Goal: Check status: Check status

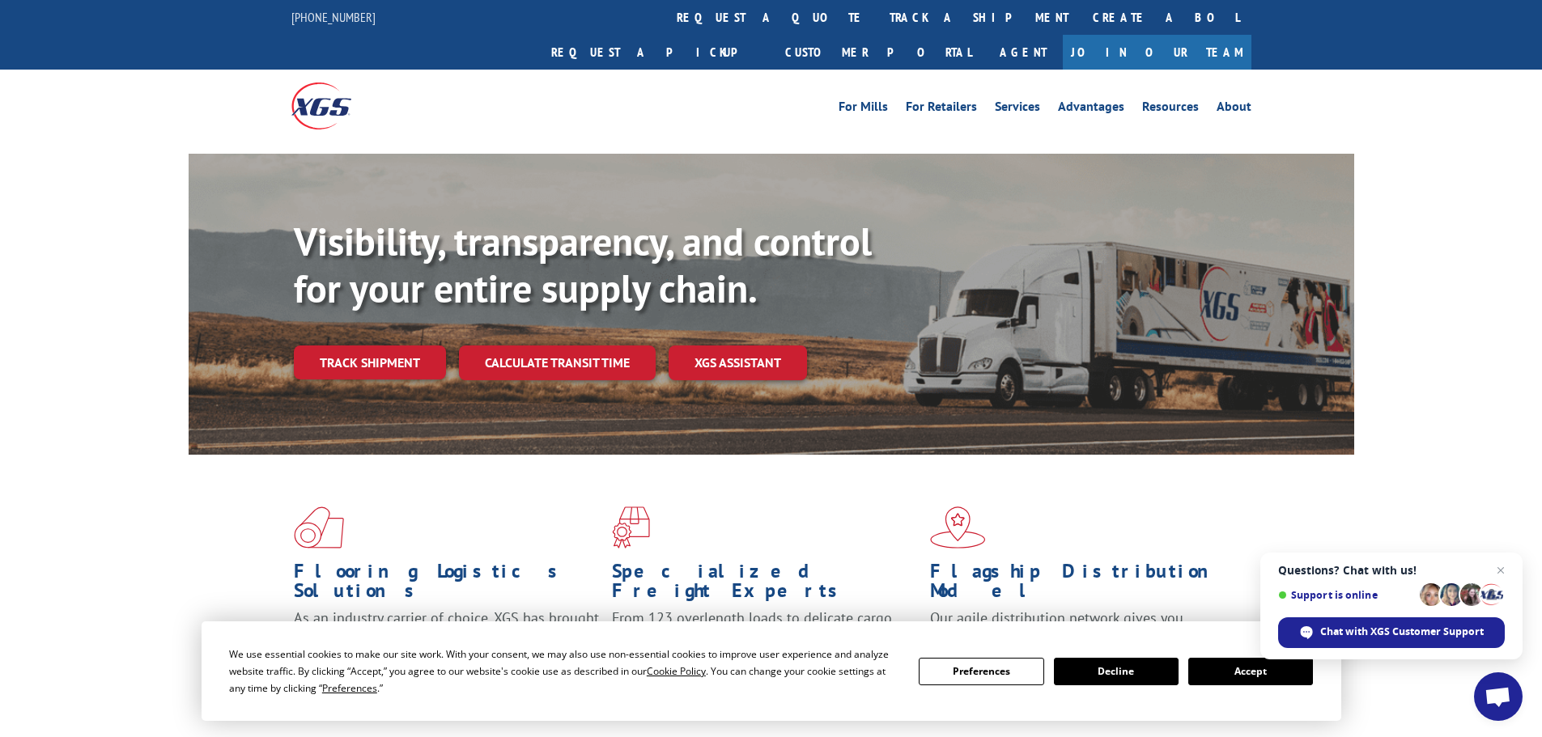
click at [1223, 671] on button "Accept" at bounding box center [1250, 672] width 125 height 28
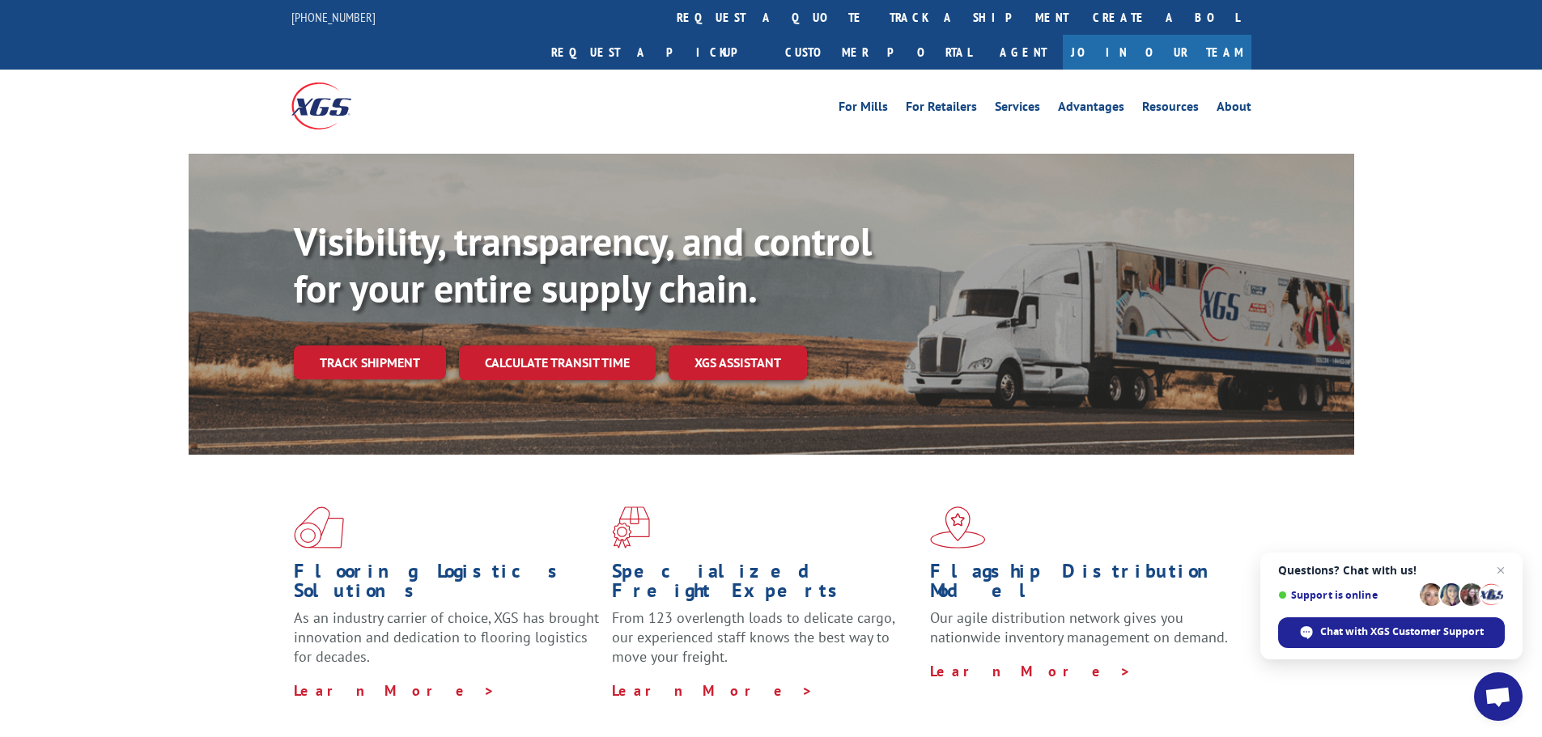
click at [878, 13] on link "track a shipment" at bounding box center [979, 17] width 203 height 35
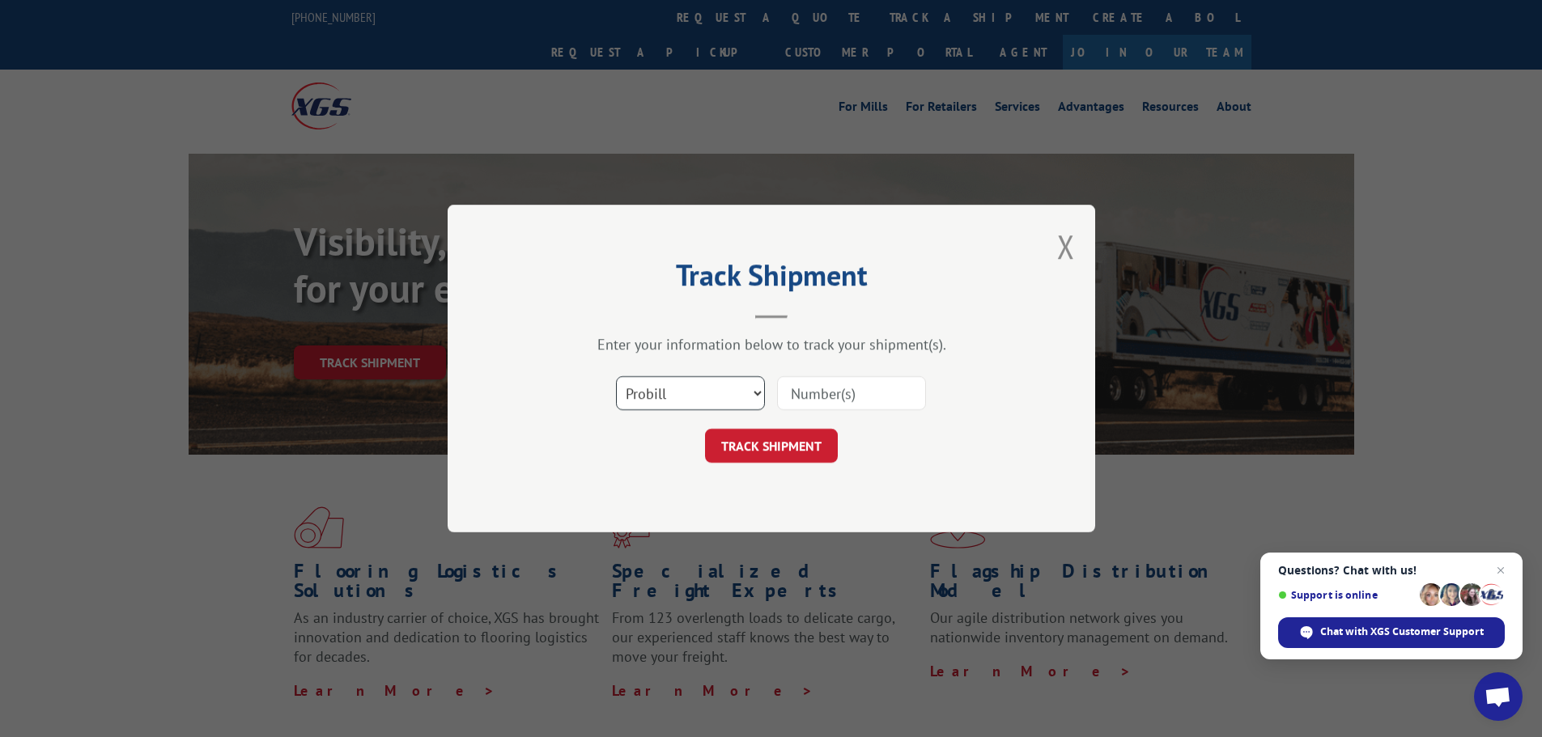
click at [726, 395] on select "Select category... Probill BOL PO" at bounding box center [690, 393] width 149 height 34
select select "po"
click at [616, 376] on select "Select category... Probill BOL PO" at bounding box center [690, 393] width 149 height 34
click at [837, 385] on input at bounding box center [851, 393] width 149 height 34
click at [844, 384] on input at bounding box center [851, 393] width 149 height 34
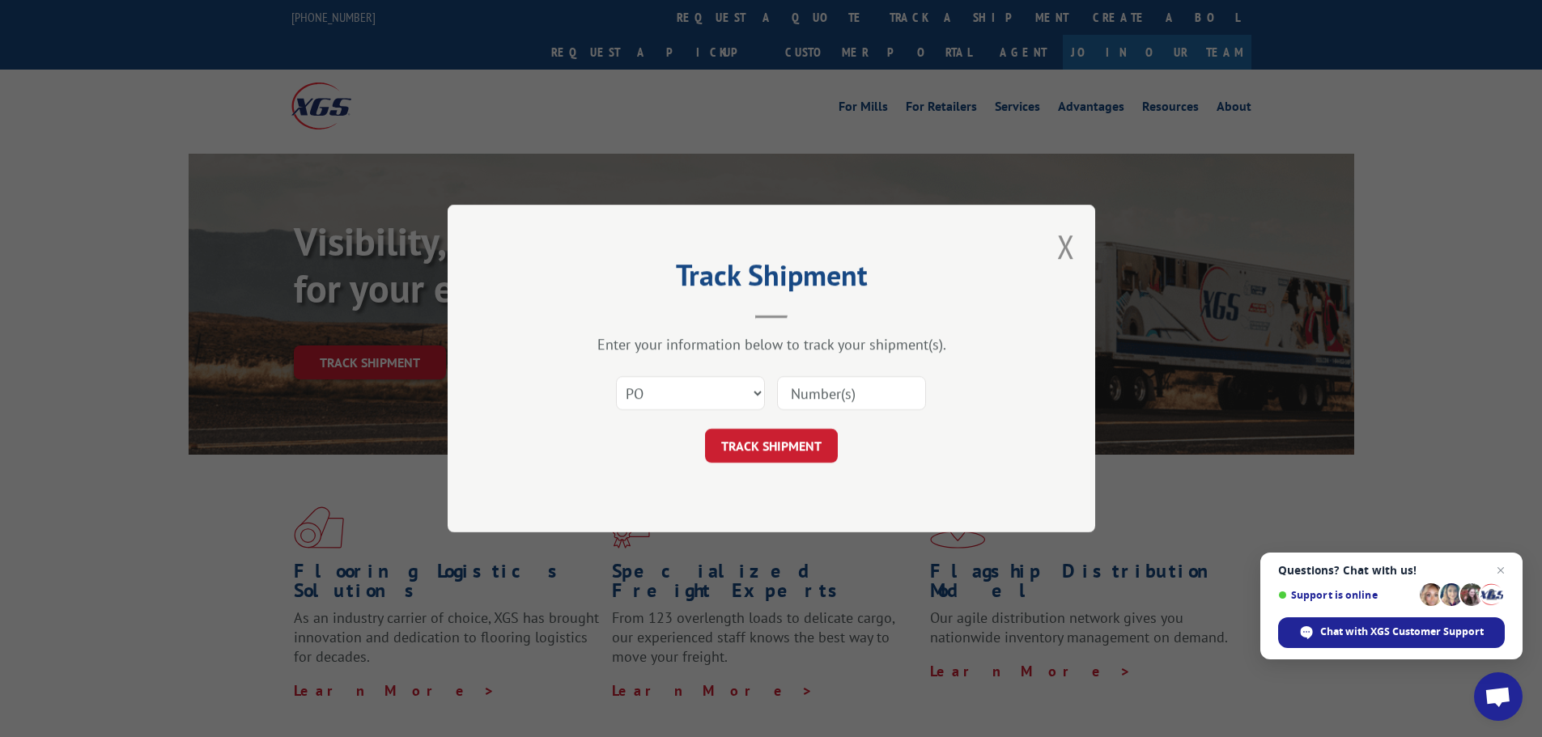
paste input "02512783"
type input "02512783"
click at [804, 439] on button "TRACK SHIPMENT" at bounding box center [771, 446] width 133 height 34
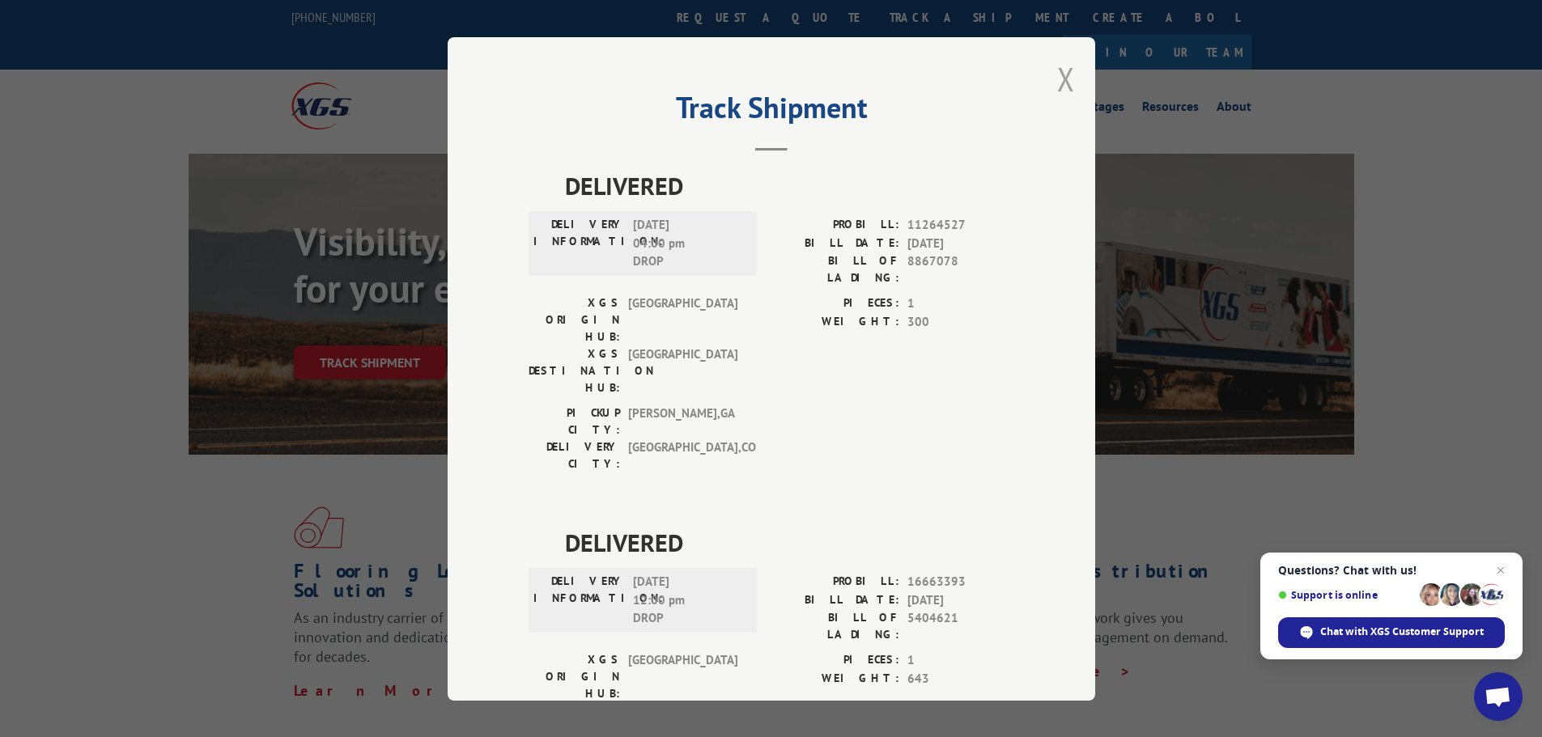
click at [1057, 67] on button "Close modal" at bounding box center [1066, 78] width 18 height 43
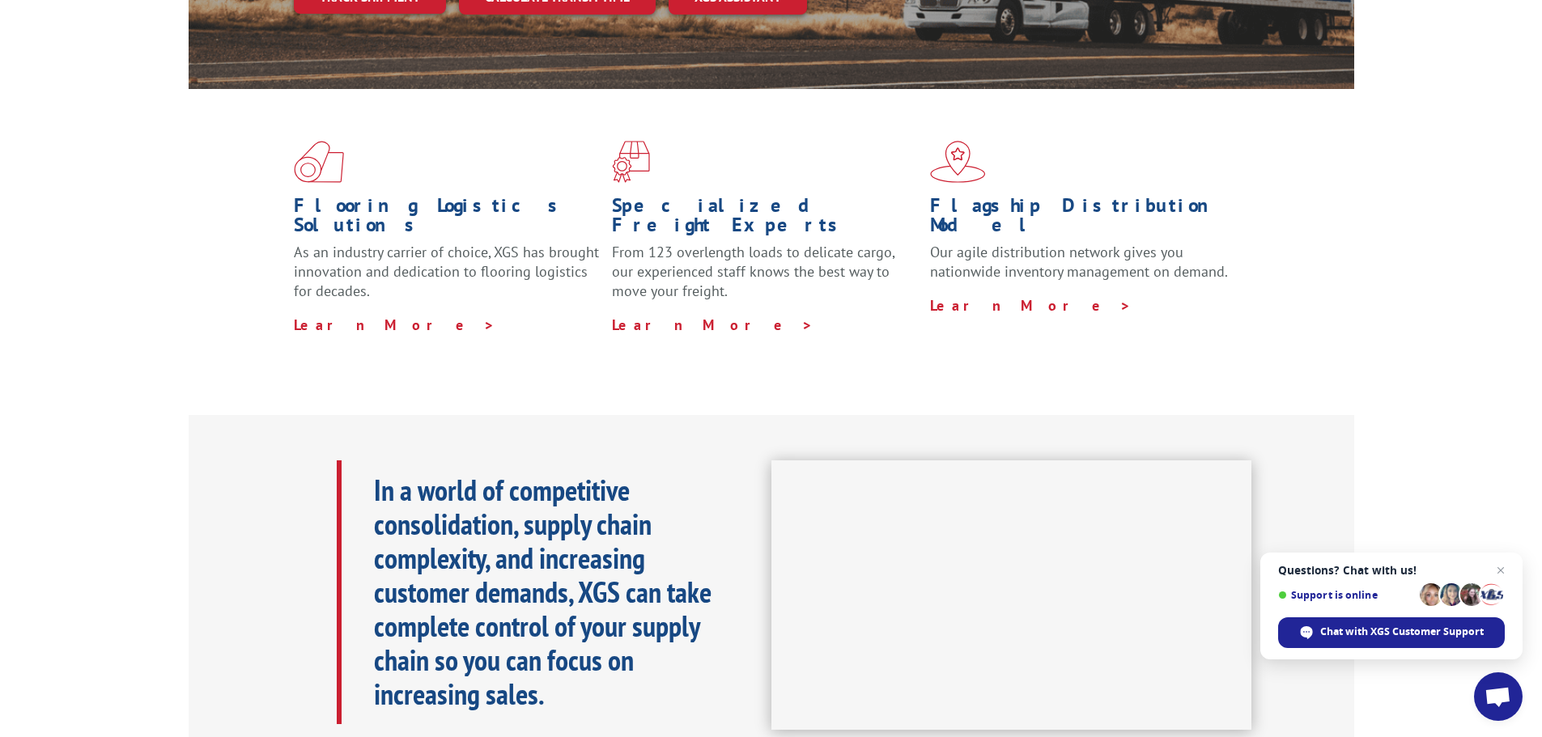
scroll to position [405, 0]
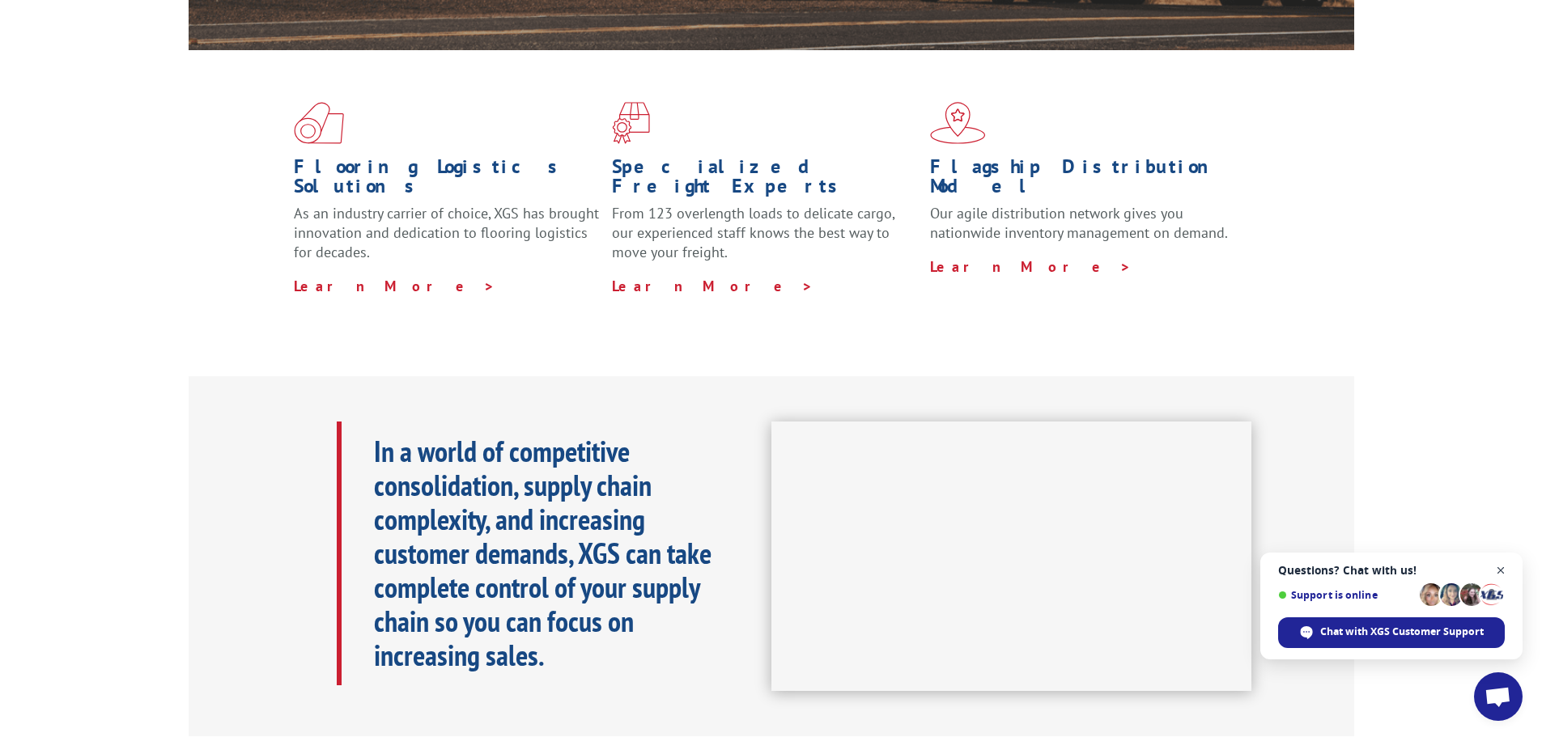
click at [1504, 564] on span "Close chat" at bounding box center [1501, 571] width 20 height 20
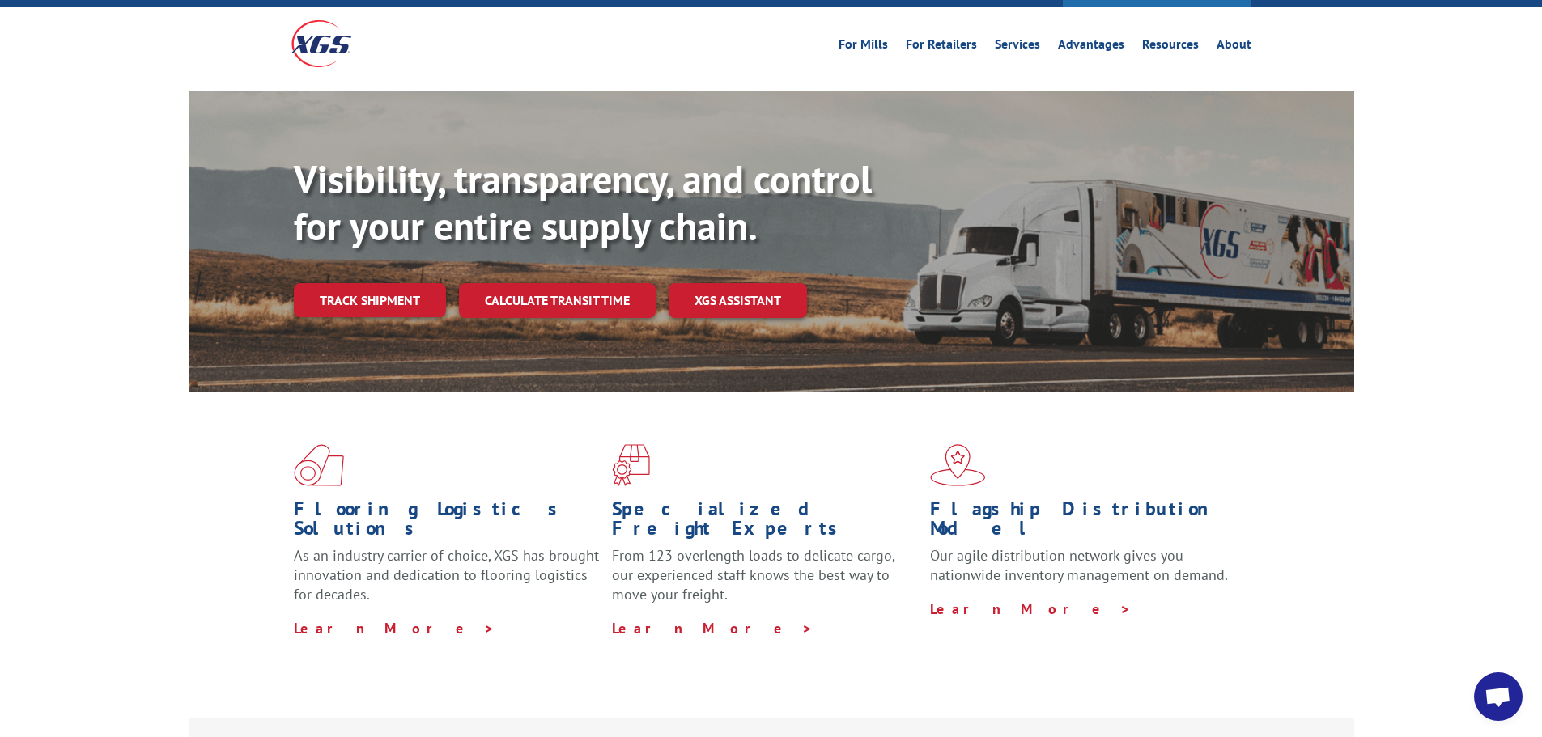
scroll to position [0, 0]
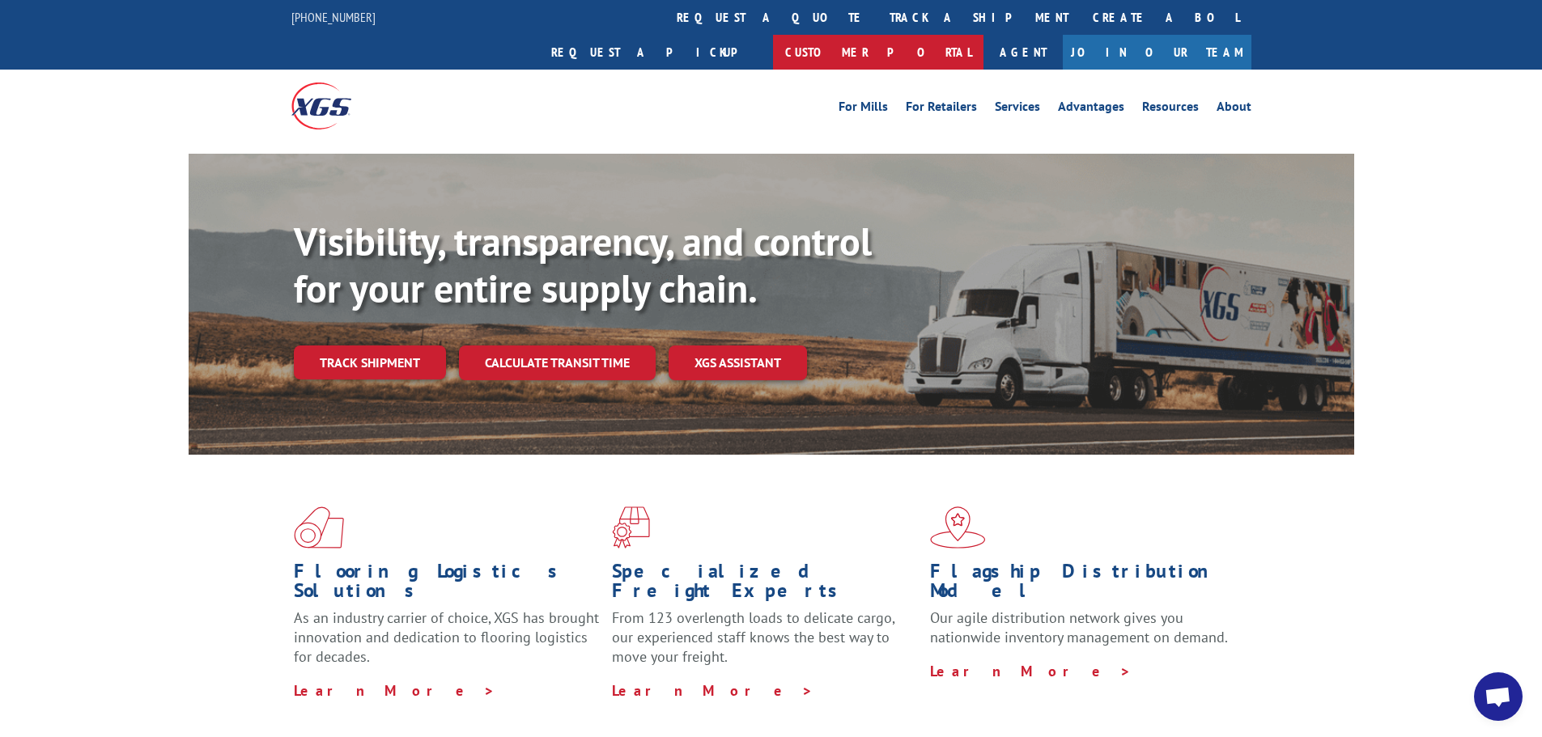
click at [984, 35] on link "Customer Portal" at bounding box center [878, 52] width 210 height 35
